Goal: Information Seeking & Learning: Learn about a topic

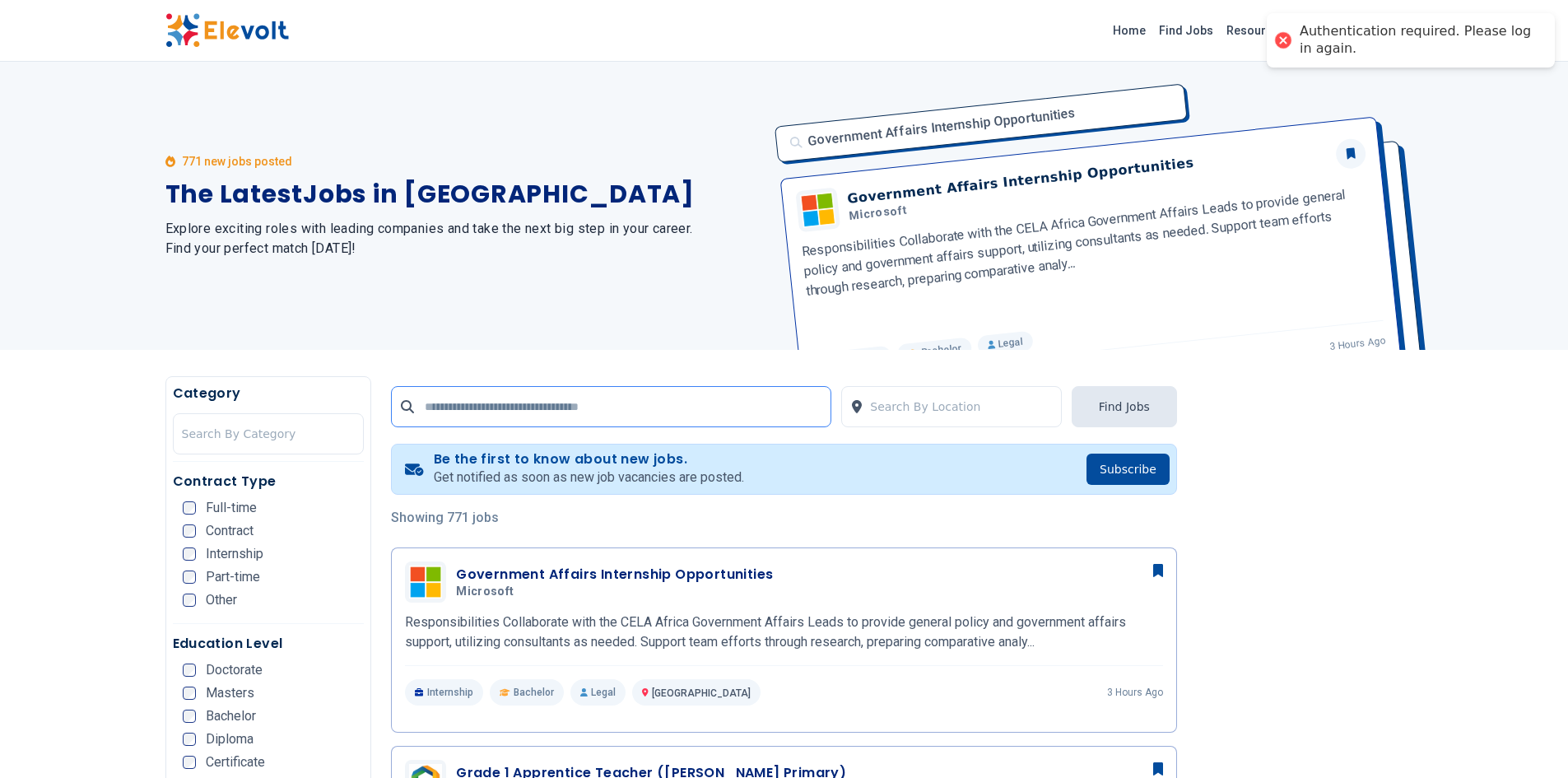
click at [571, 409] on input "text" at bounding box center [611, 407] width 440 height 41
click button "submit" at bounding box center [0, 0] width 0 height 0
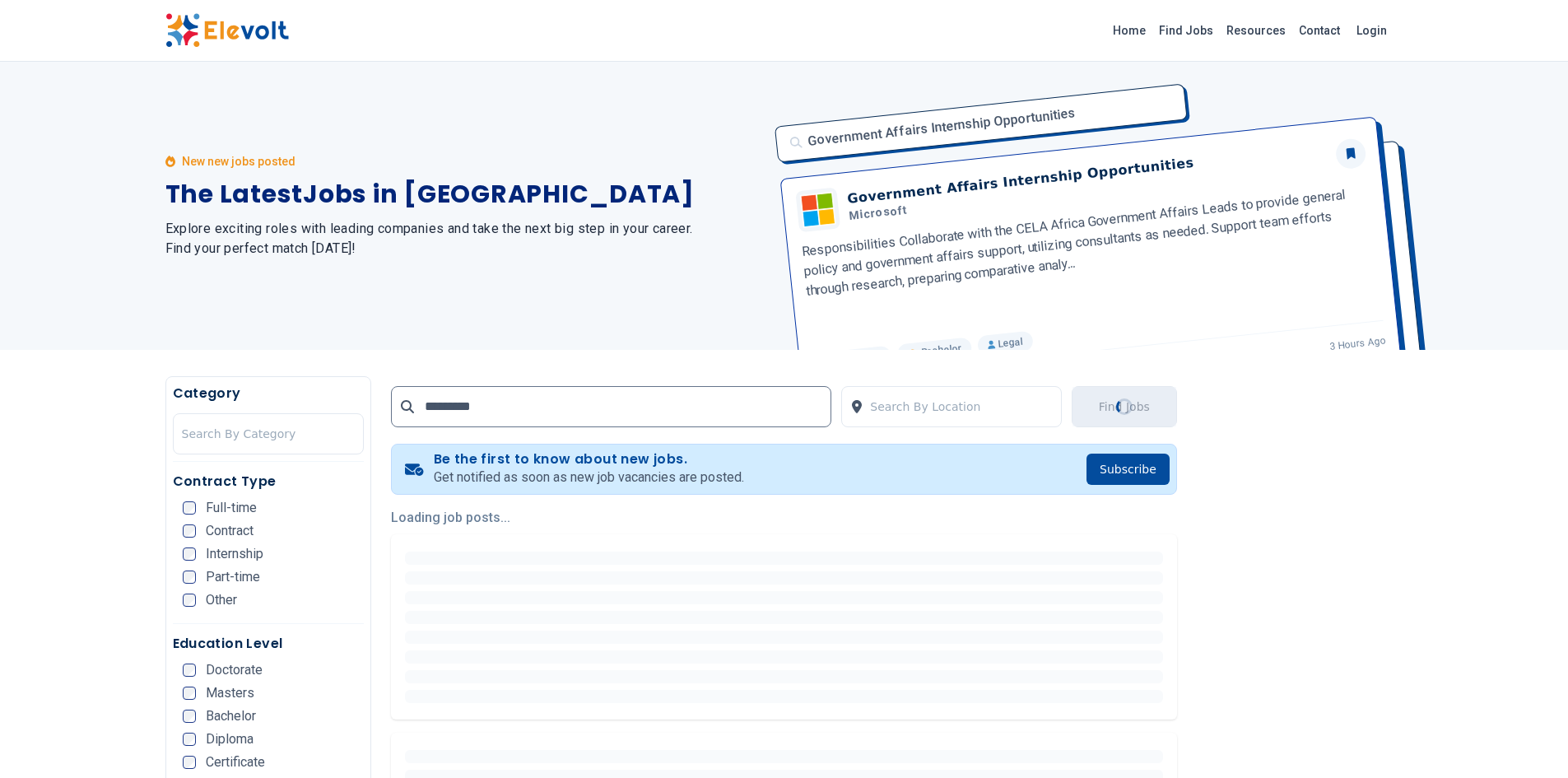
drag, startPoint x: 563, startPoint y: 413, endPoint x: 531, endPoint y: 314, distance: 104.0
click at [531, 314] on div "New new jobs posted The Latest Jobs in [GEOGRAPHIC_DATA] Explore exciting roles…" at bounding box center [465, 205] width 599 height 288
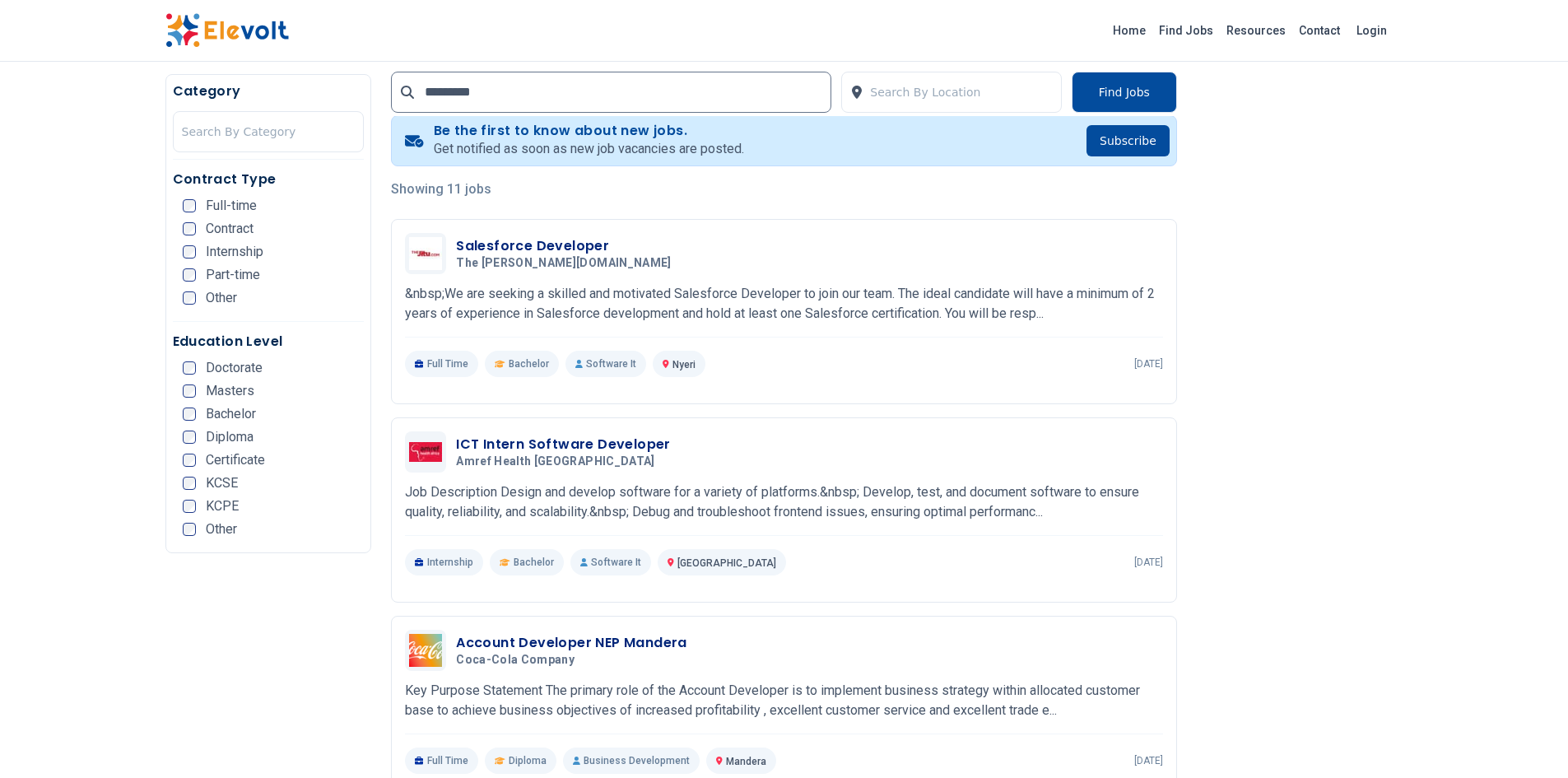
scroll to position [330, 0]
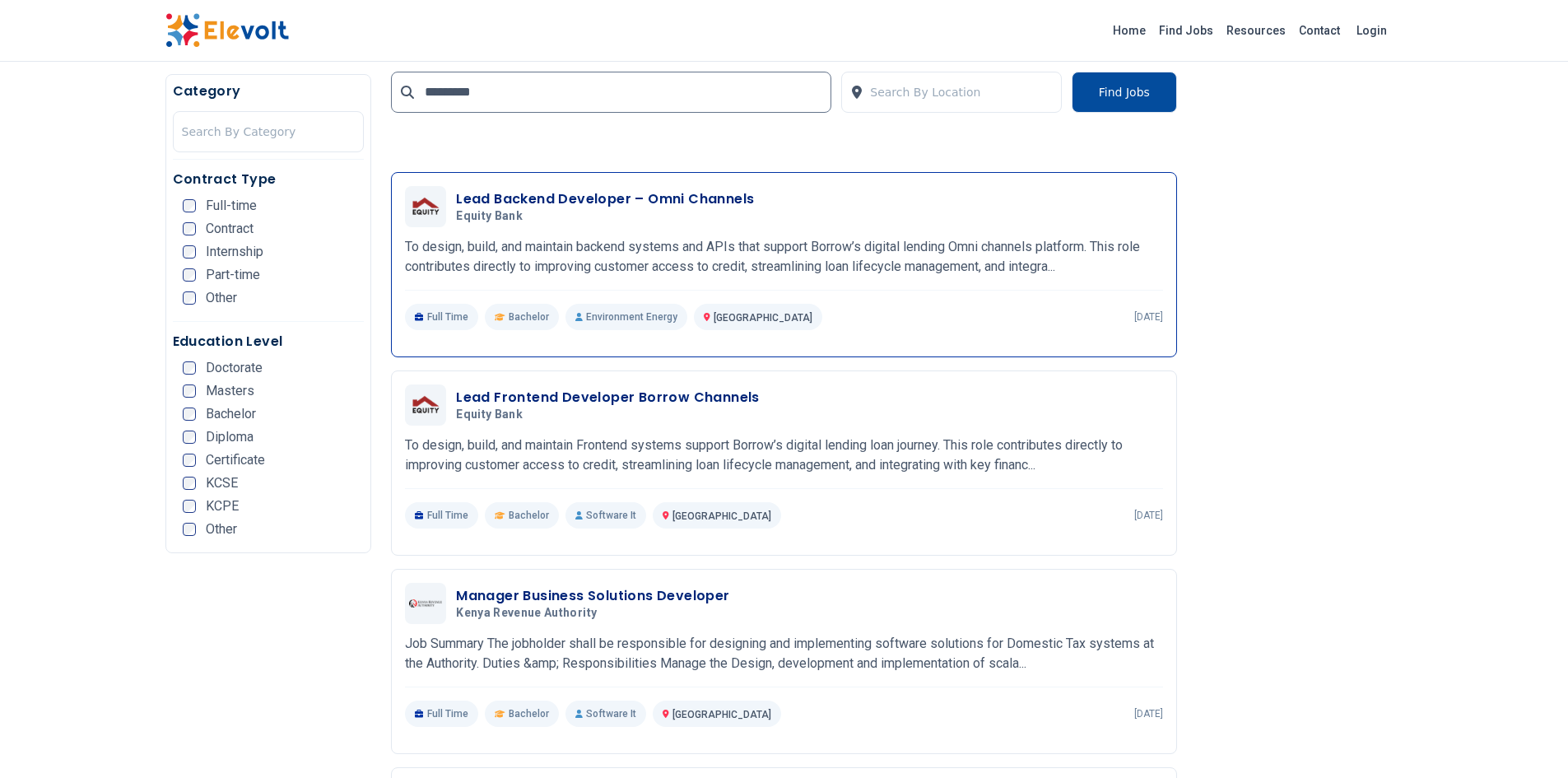
scroll to position [1565, 0]
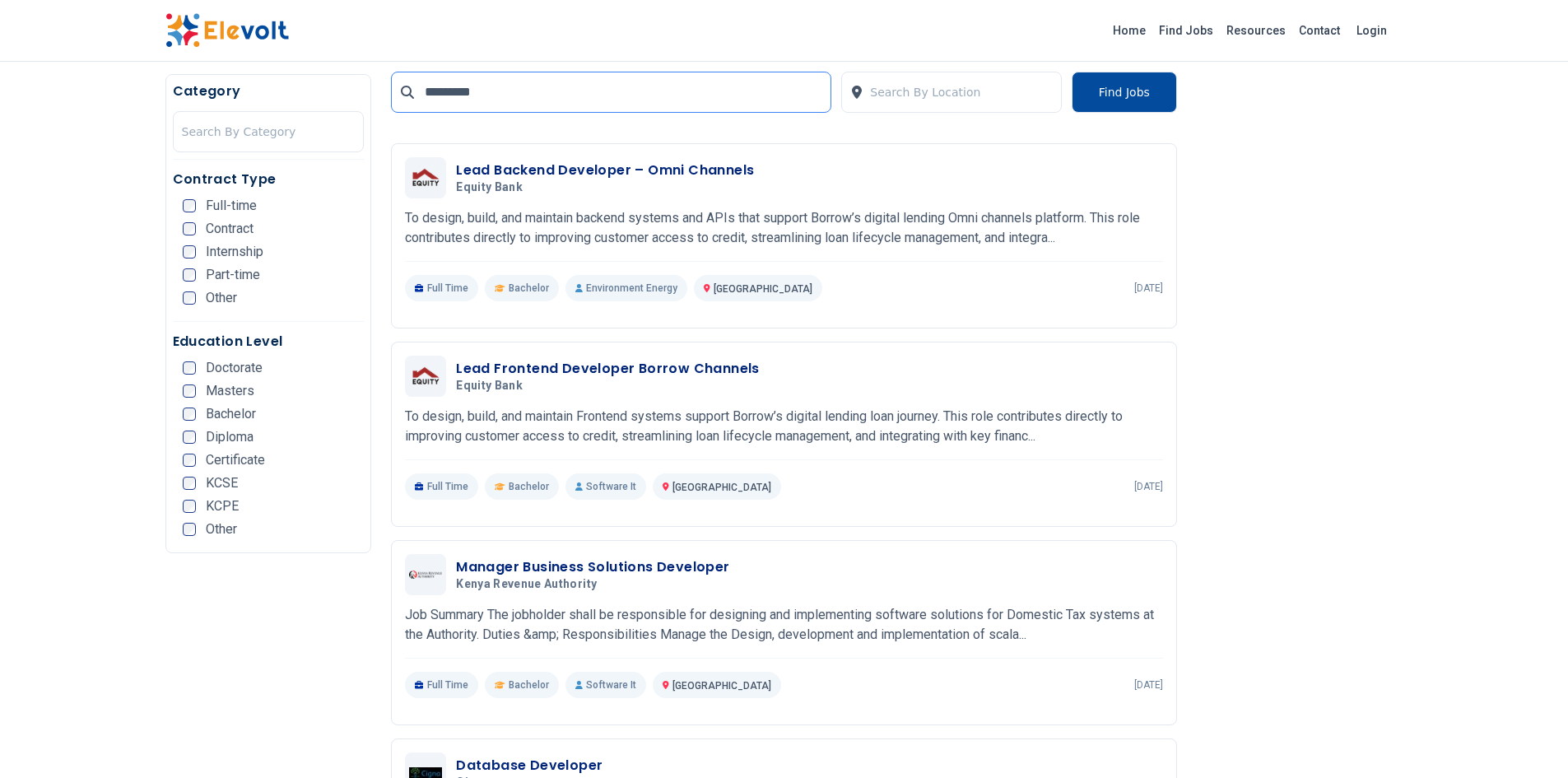
click at [471, 94] on input "*********" at bounding box center [611, 92] width 440 height 41
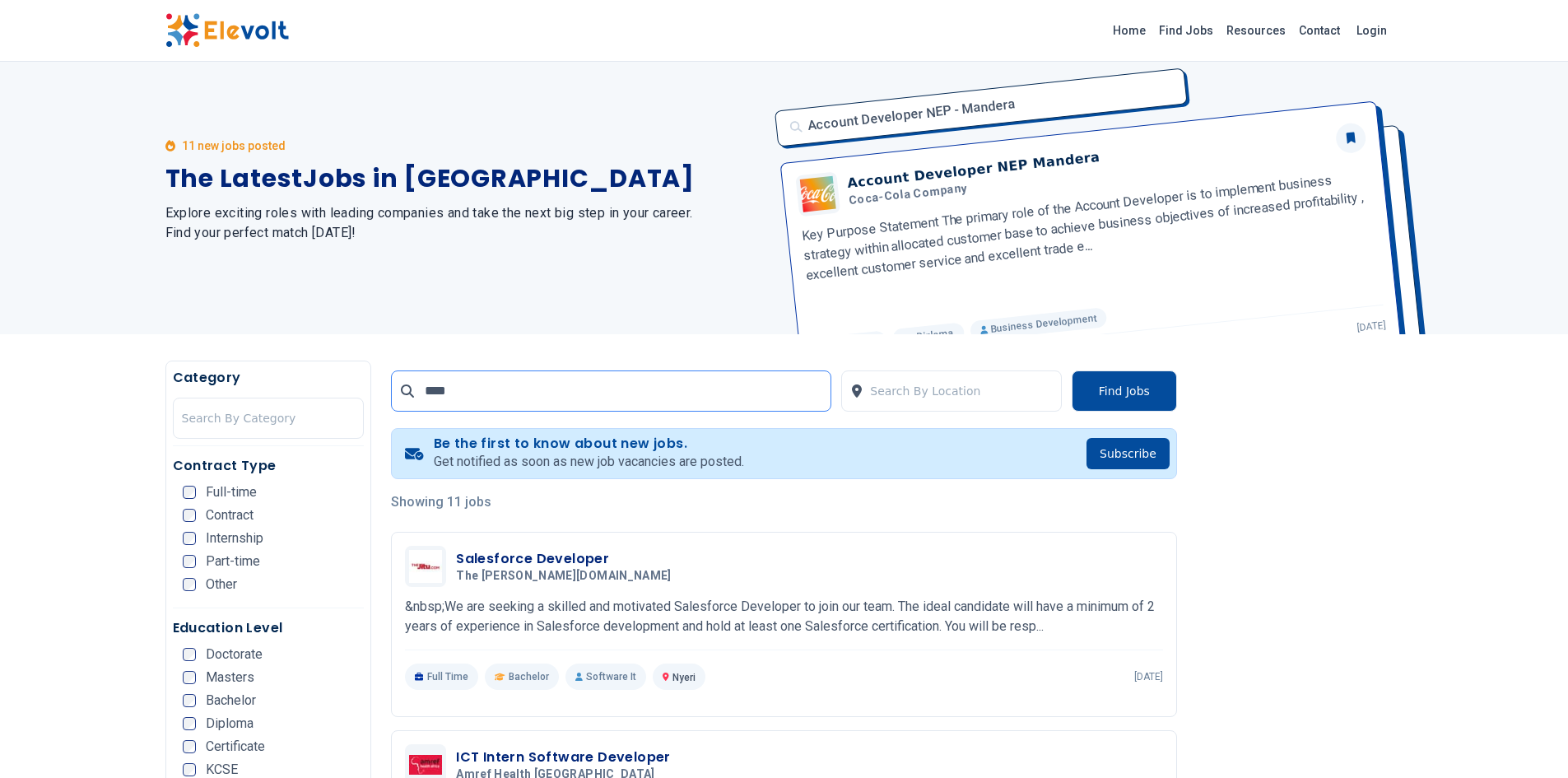
scroll to position [0, 0]
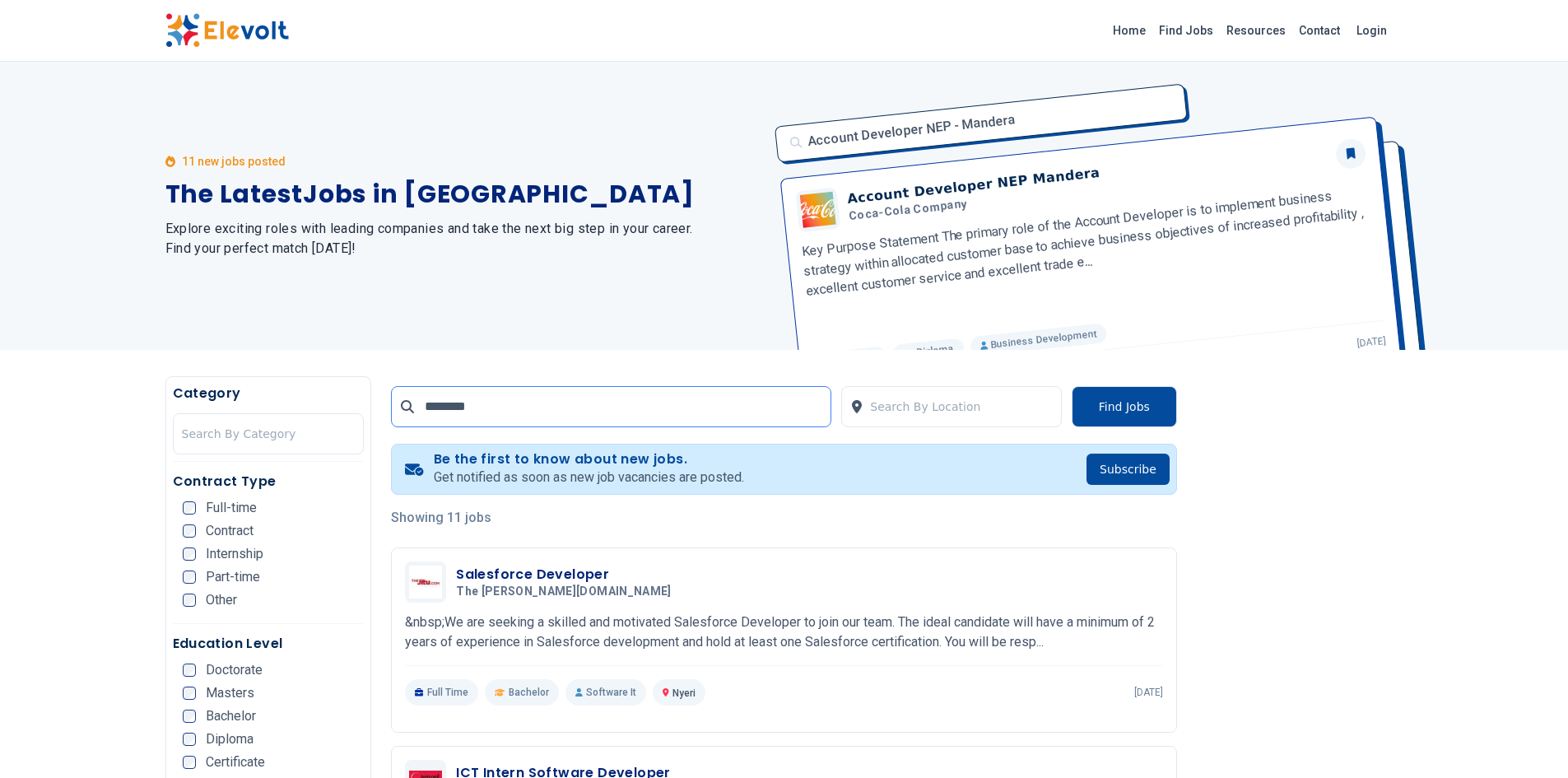
type input "********"
click button "submit" at bounding box center [0, 0] width 0 height 0
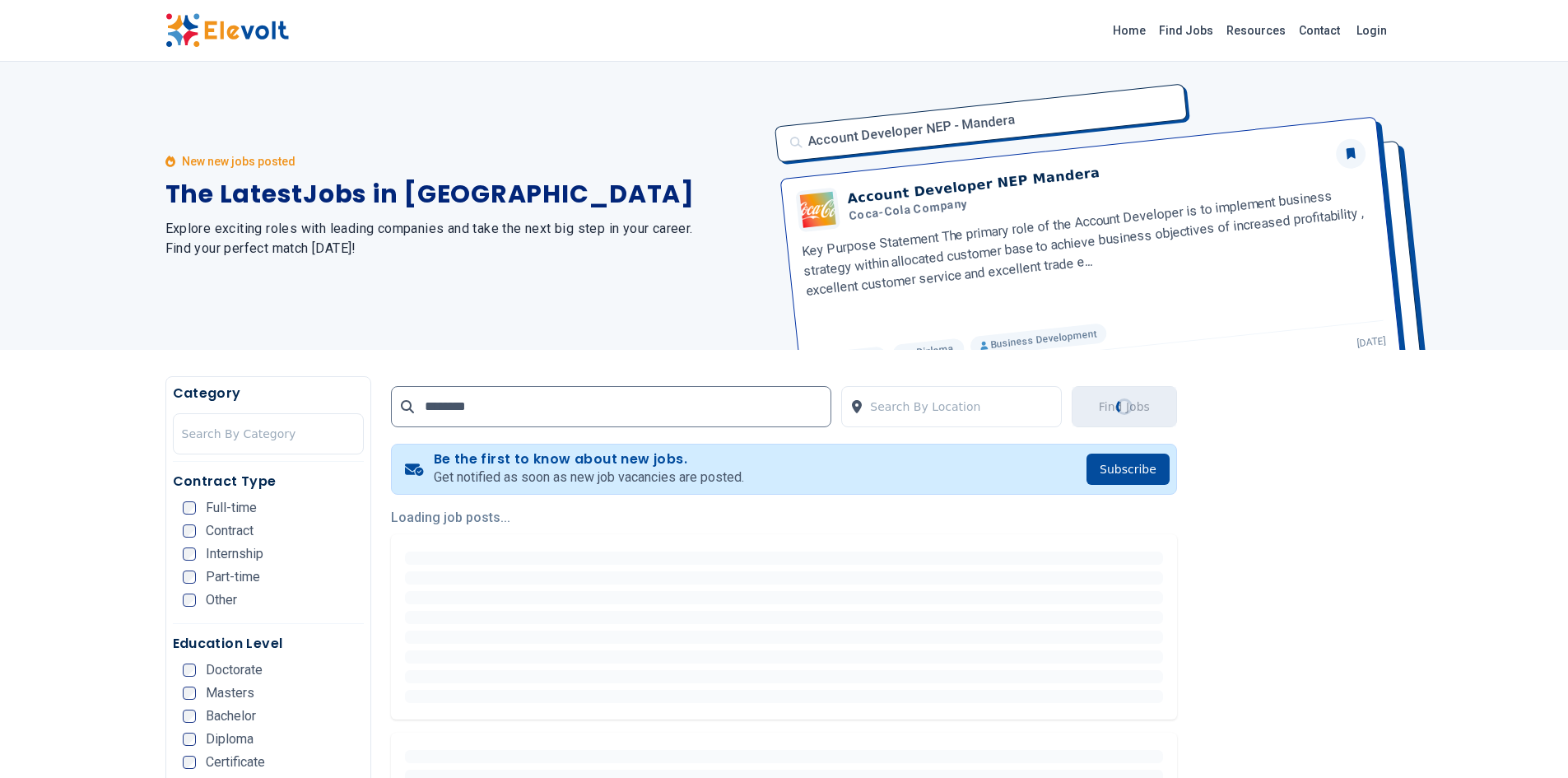
click at [425, 291] on div "New new jobs posted The Latest Jobs in [GEOGRAPHIC_DATA] Explore exciting roles…" at bounding box center [465, 205] width 599 height 288
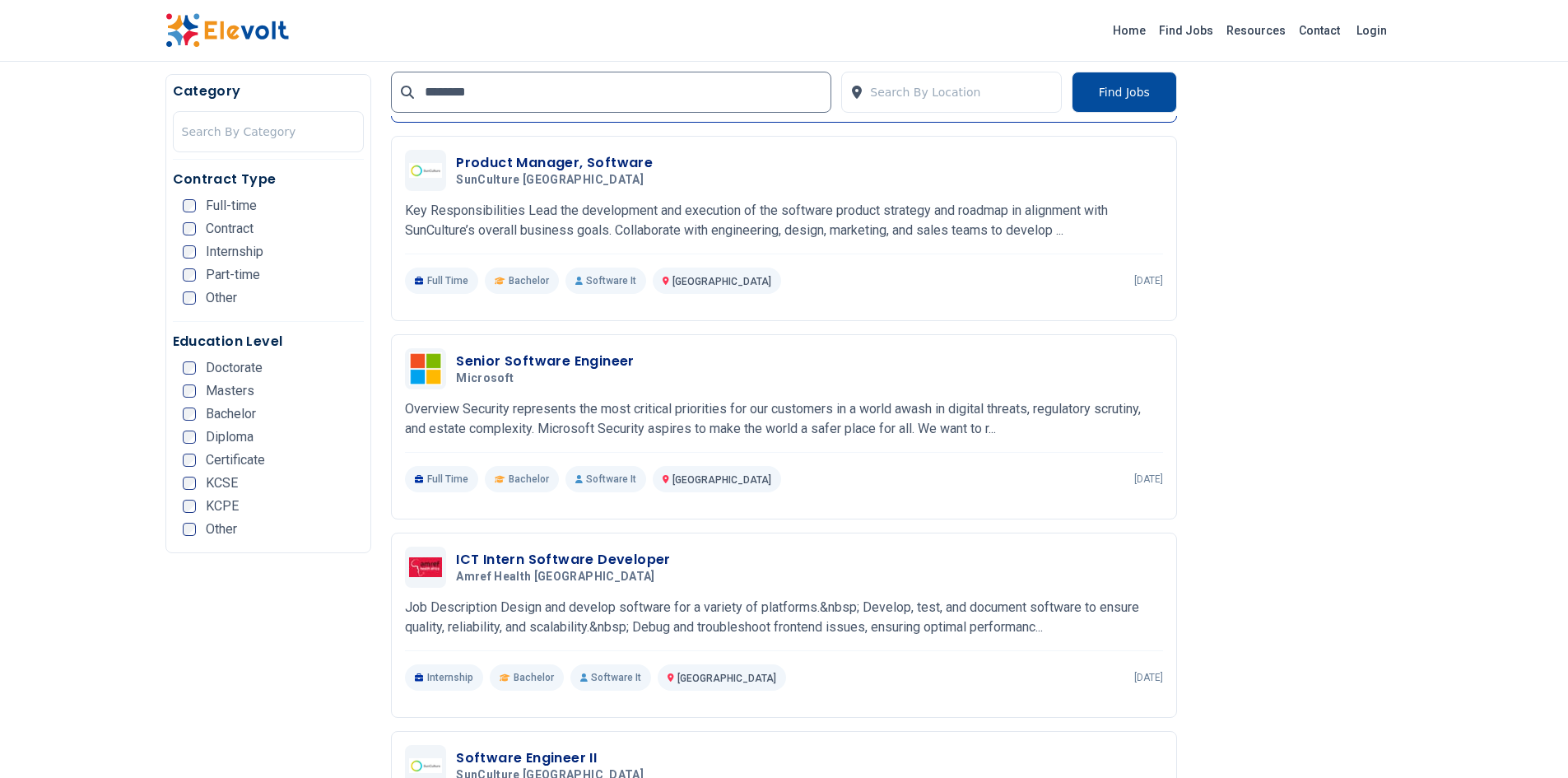
scroll to position [658, 0]
